Goal: Information Seeking & Learning: Learn about a topic

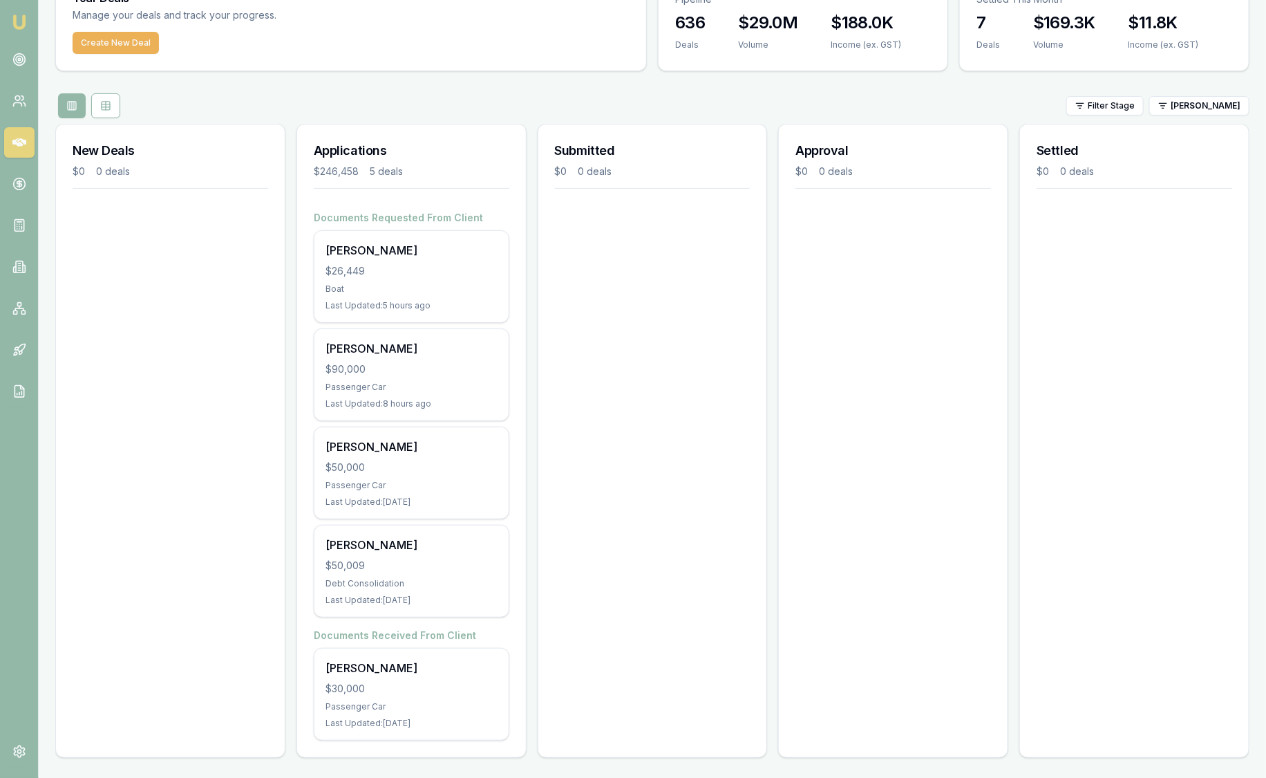
scroll to position [24, 0]
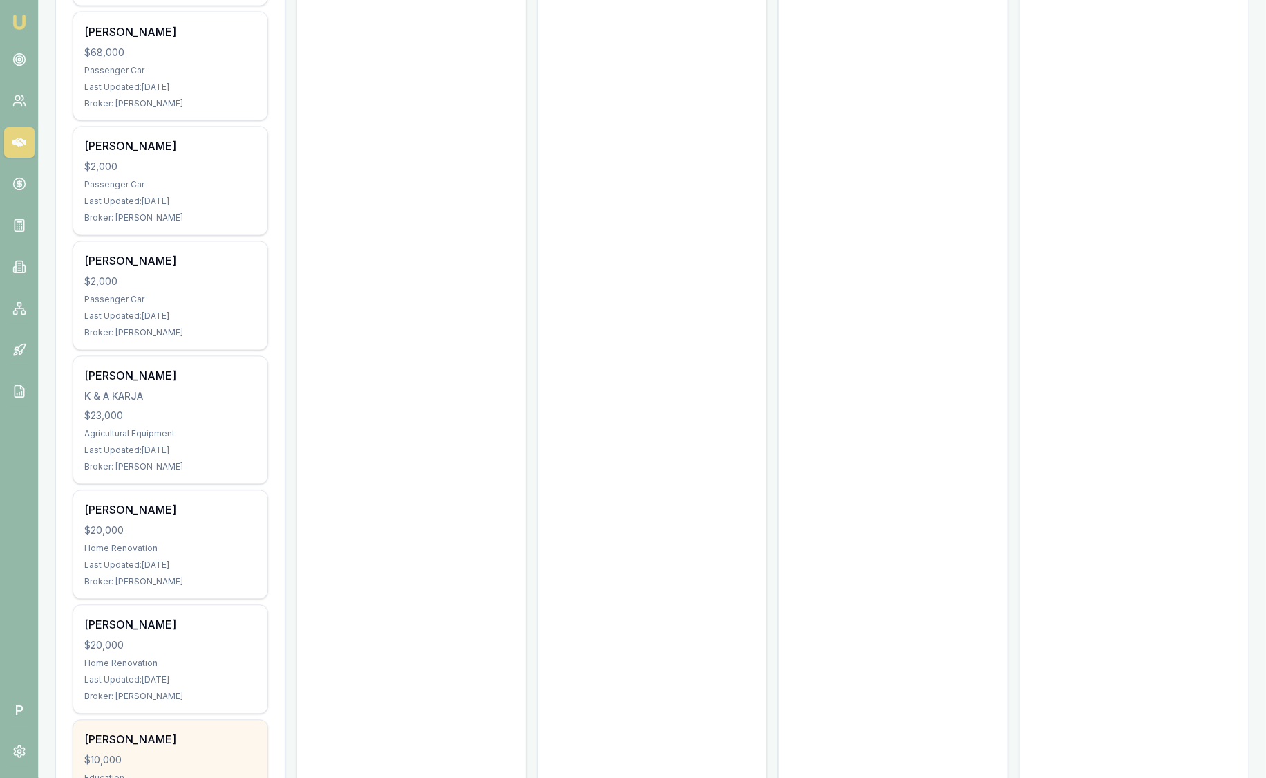
scroll to position [37052, 0]
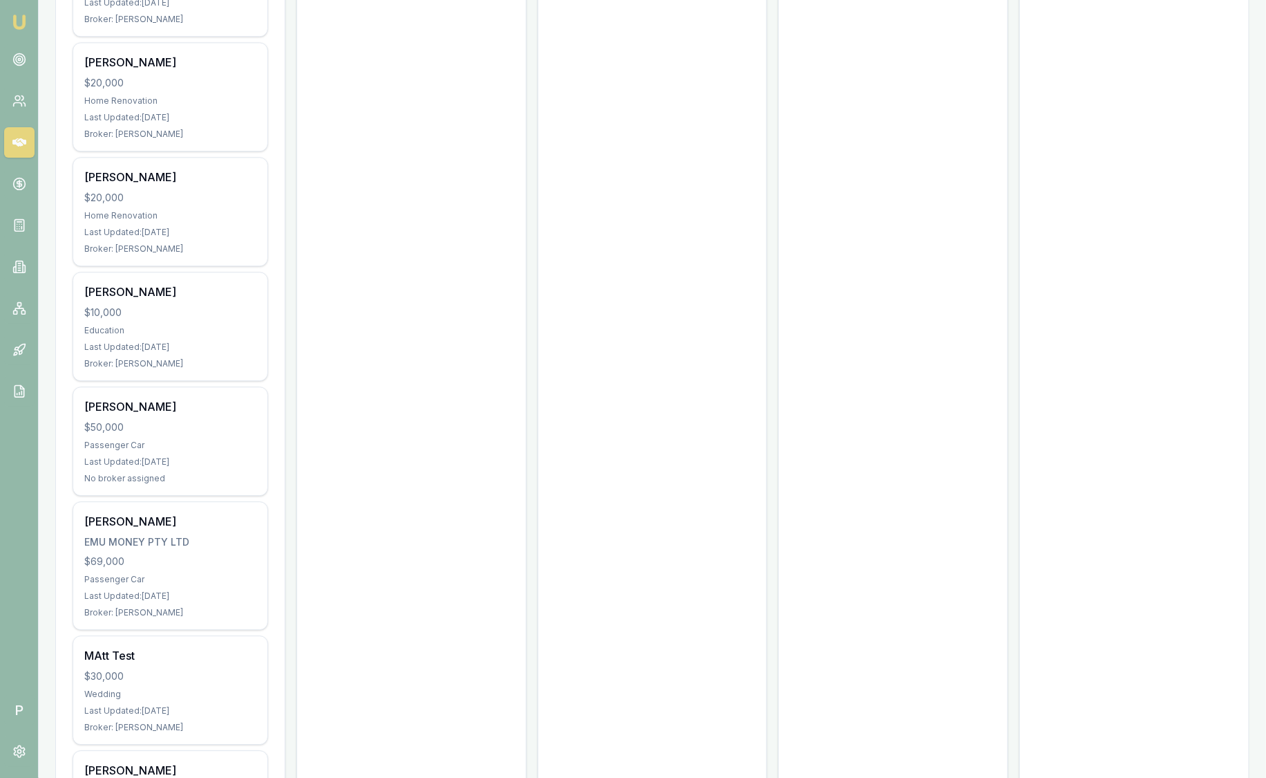
click at [18, 27] on img at bounding box center [19, 22] width 17 height 17
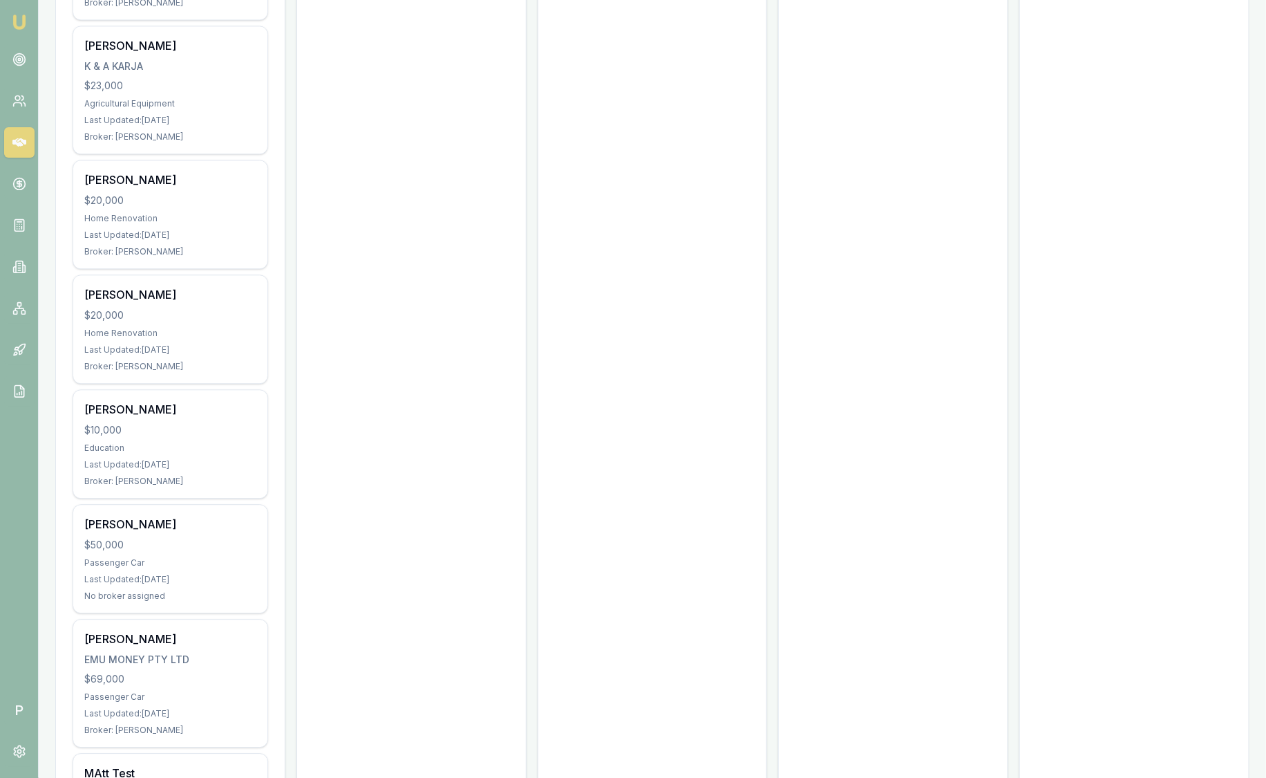
scroll to position [37052, 0]
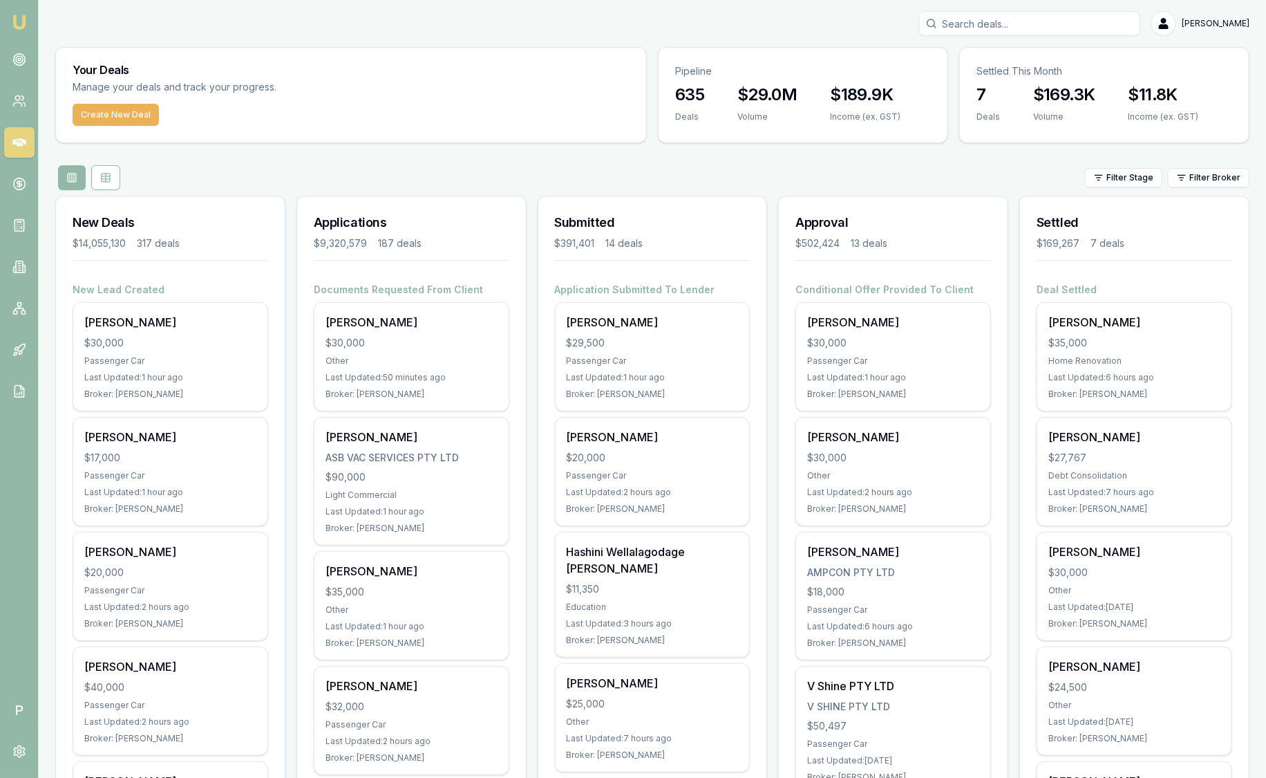
click at [819, 94] on div "$189.9K Income (ex. GST)" at bounding box center [866, 111] width 104 height 55
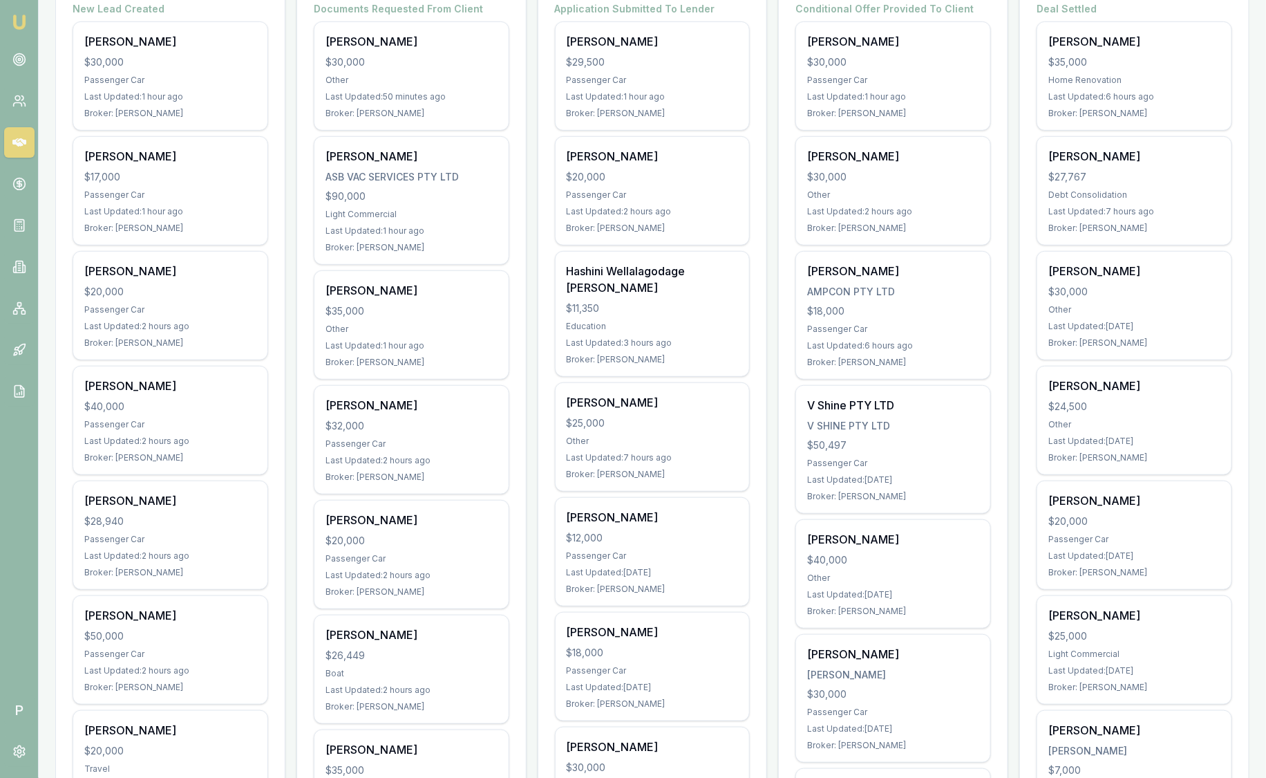
scroll to position [281, 0]
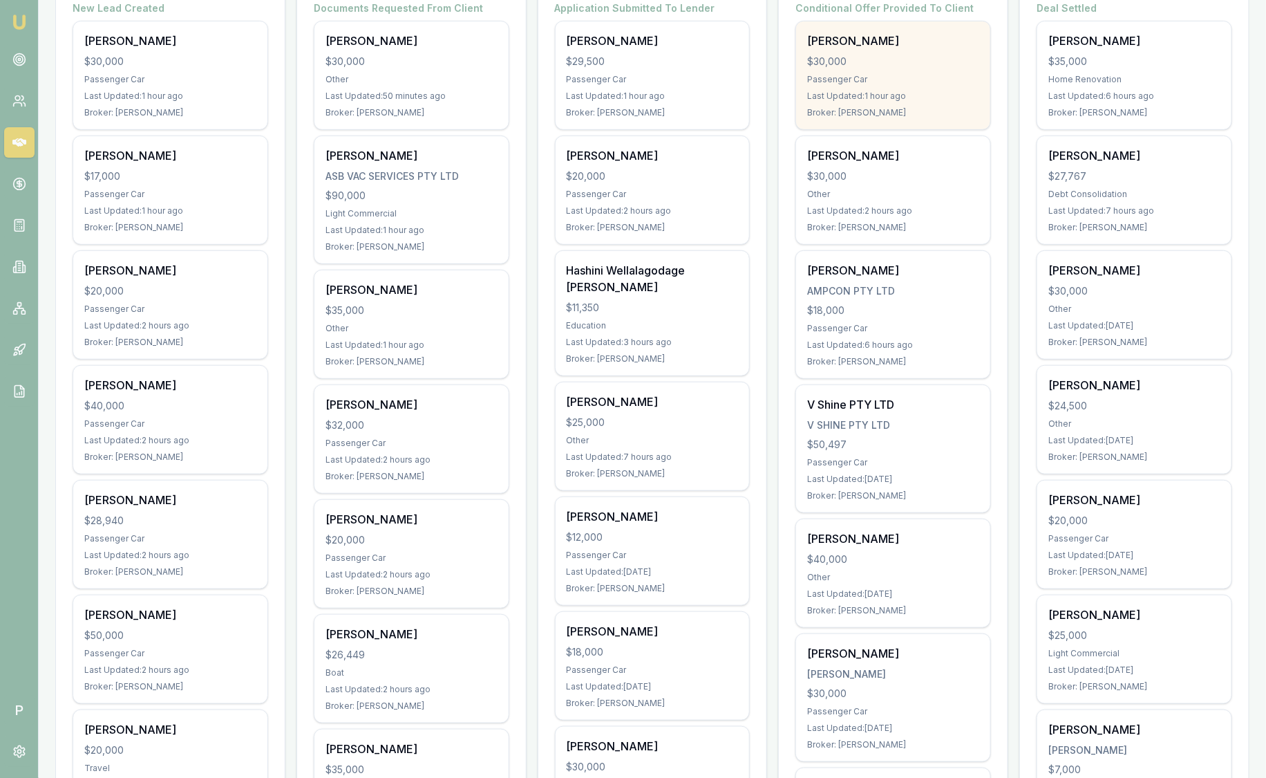
click at [819, 94] on div "Last Updated: 1 hour ago" at bounding box center [893, 96] width 172 height 11
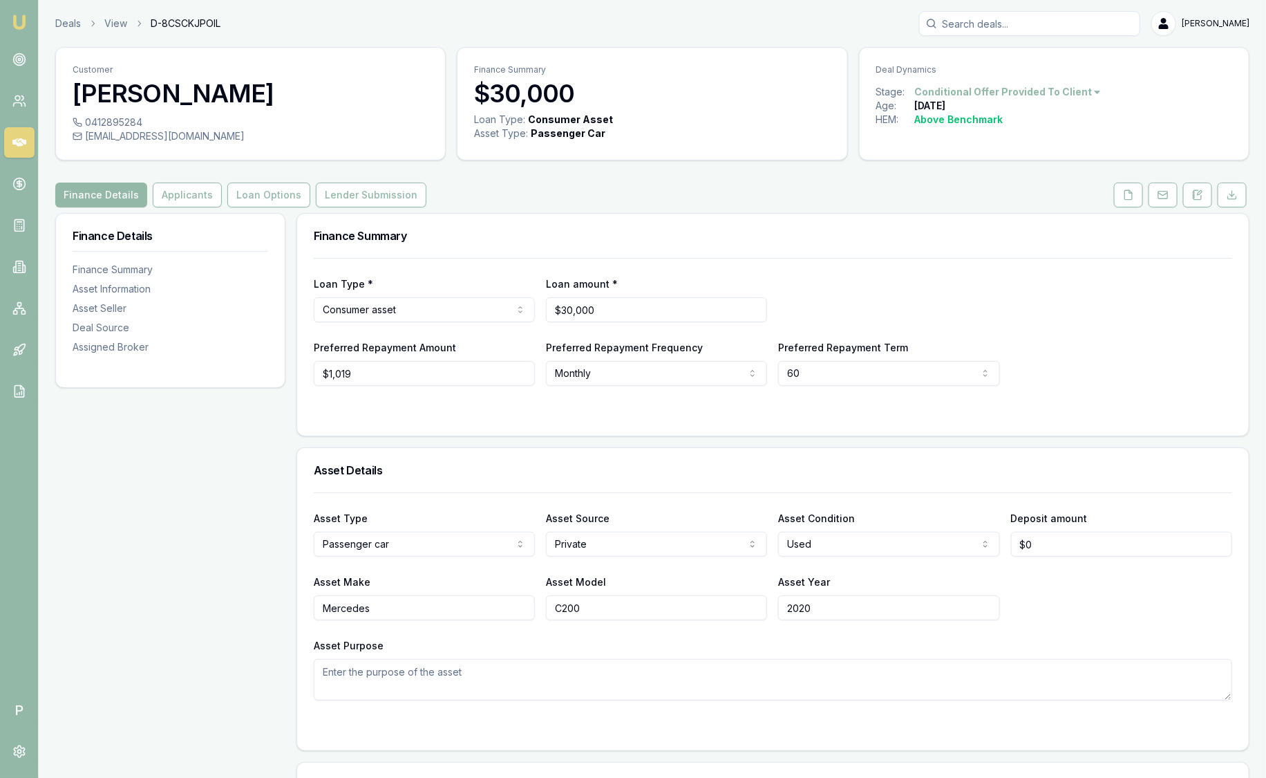
click at [18, 20] on img at bounding box center [19, 22] width 17 height 17
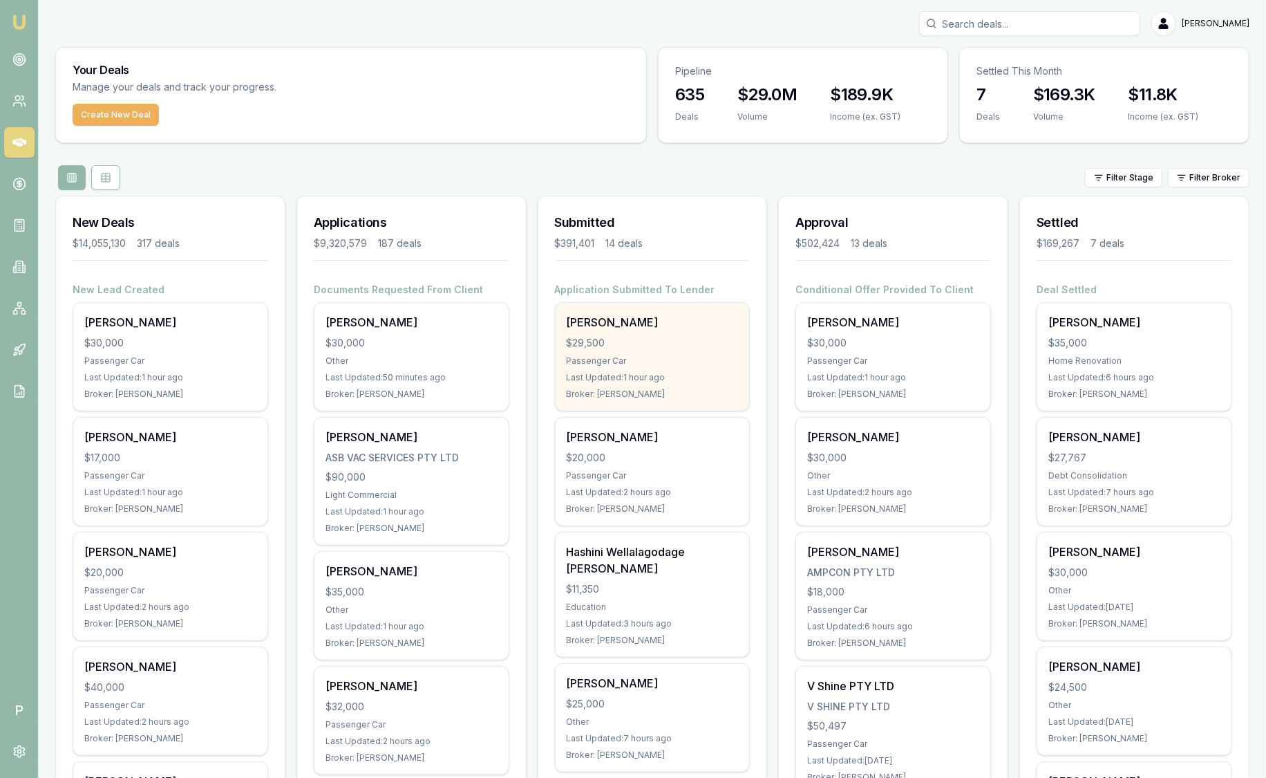
click at [640, 336] on div "$29,500" at bounding box center [653, 343] width 172 height 14
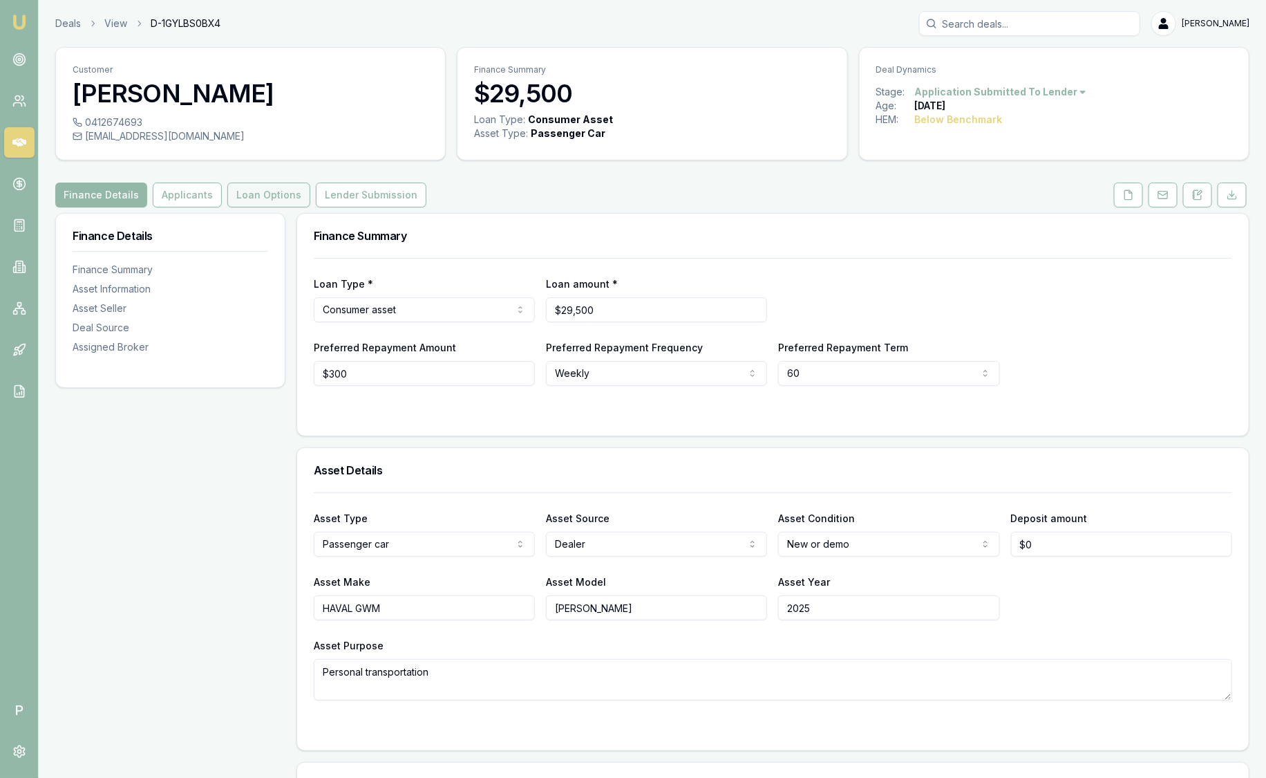
click at [257, 195] on button "Loan Options" at bounding box center [268, 194] width 83 height 25
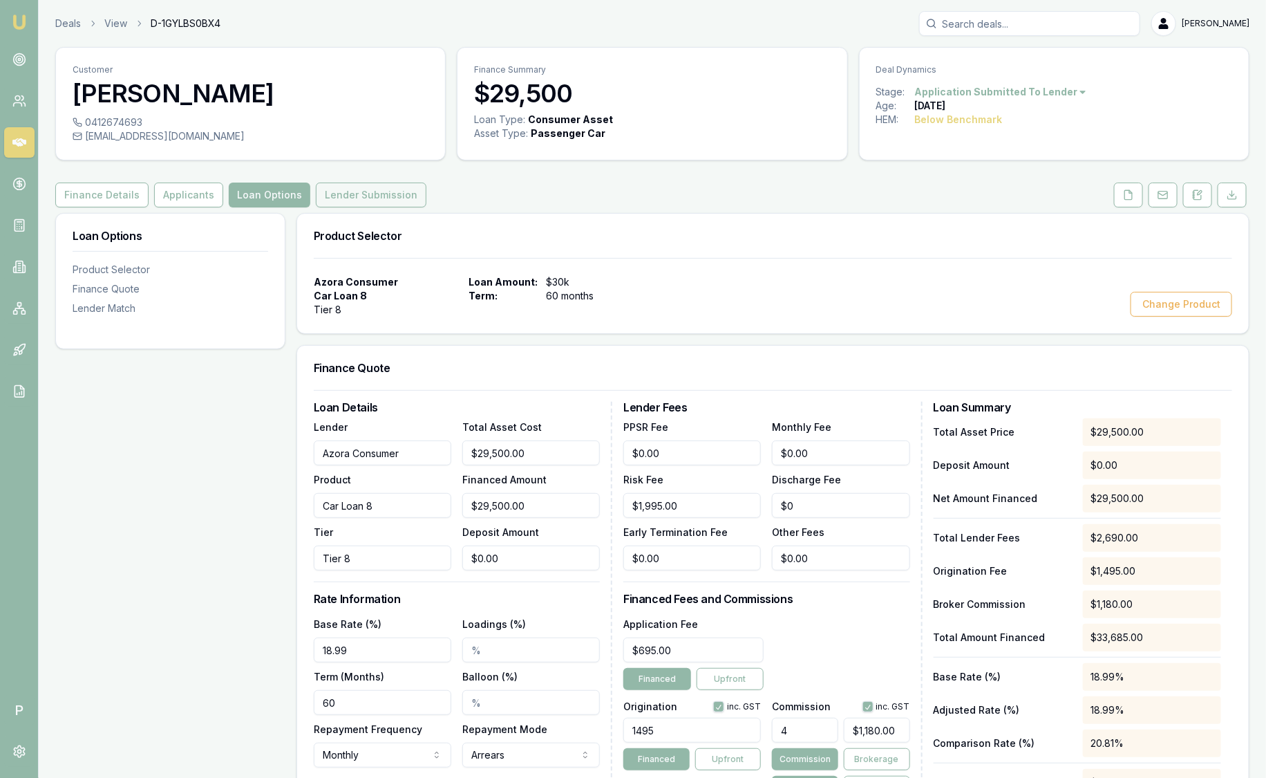
click at [386, 205] on button "Lender Submission" at bounding box center [371, 194] width 111 height 25
